Goal: Task Accomplishment & Management: Manage account settings

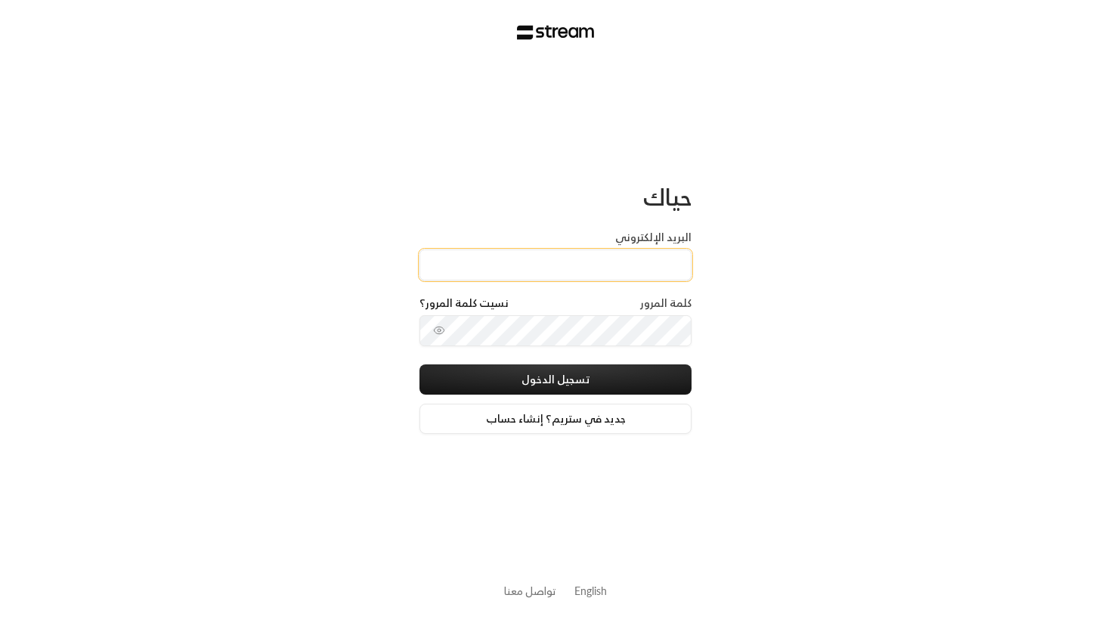
type input "vegapowerbrand@gmail.com"
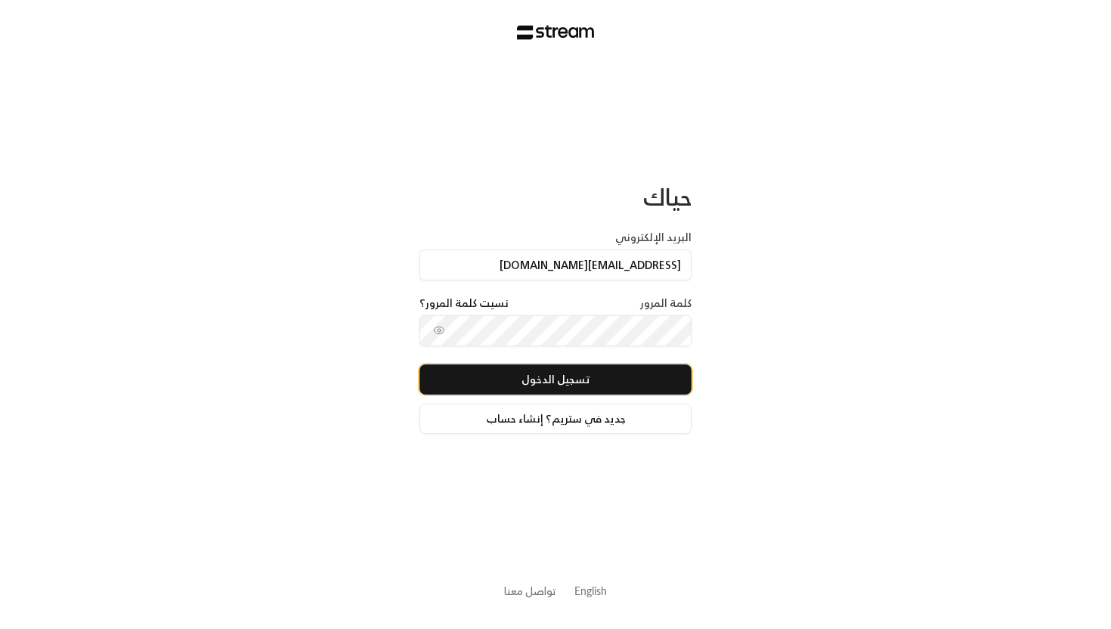
click at [514, 374] on button "تسجيل الدخول" at bounding box center [555, 379] width 272 height 30
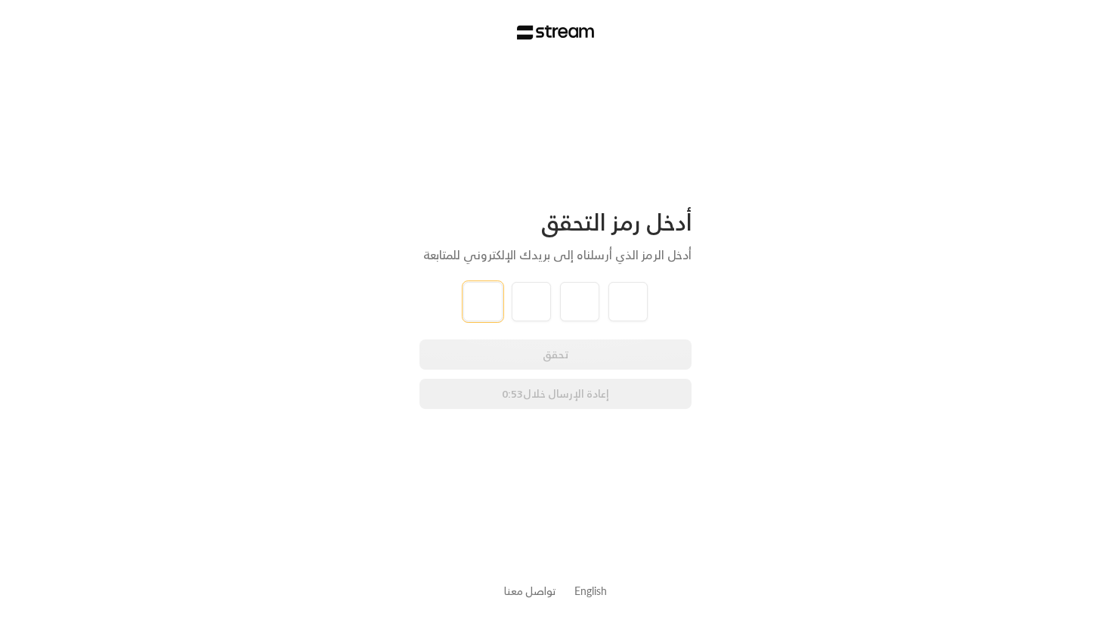
type input "6"
type input "3"
type input "1"
type input "6"
